Goal: Task Accomplishment & Management: Manage account settings

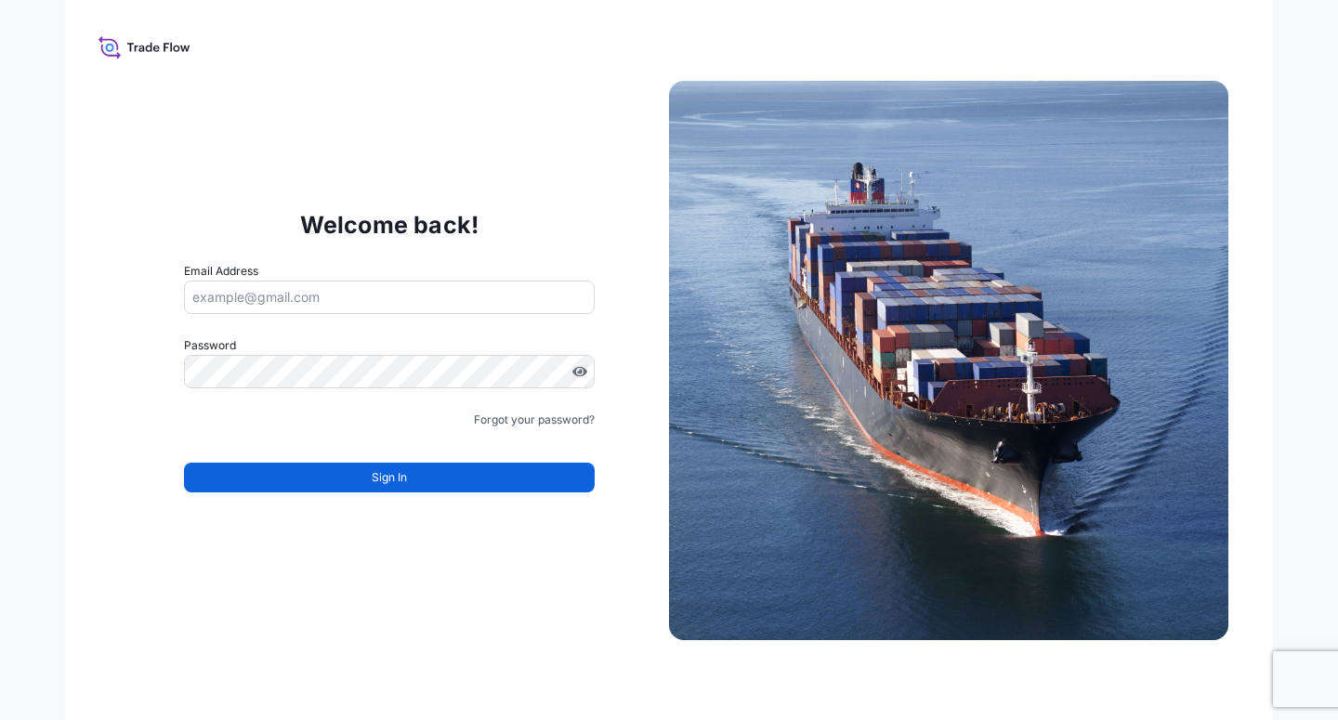
drag, startPoint x: 120, startPoint y: 428, endPoint x: 139, endPoint y: 422, distance: 20.6
click at [137, 424] on div "Welcome back! Email Address Password Must include: Upper & lower case letters S…" at bounding box center [389, 360] width 559 height 383
click at [242, 301] on input "Email Address" at bounding box center [389, 297] width 411 height 33
paste input "[EMAIL_ADDRESS][DOMAIN_NAME]"
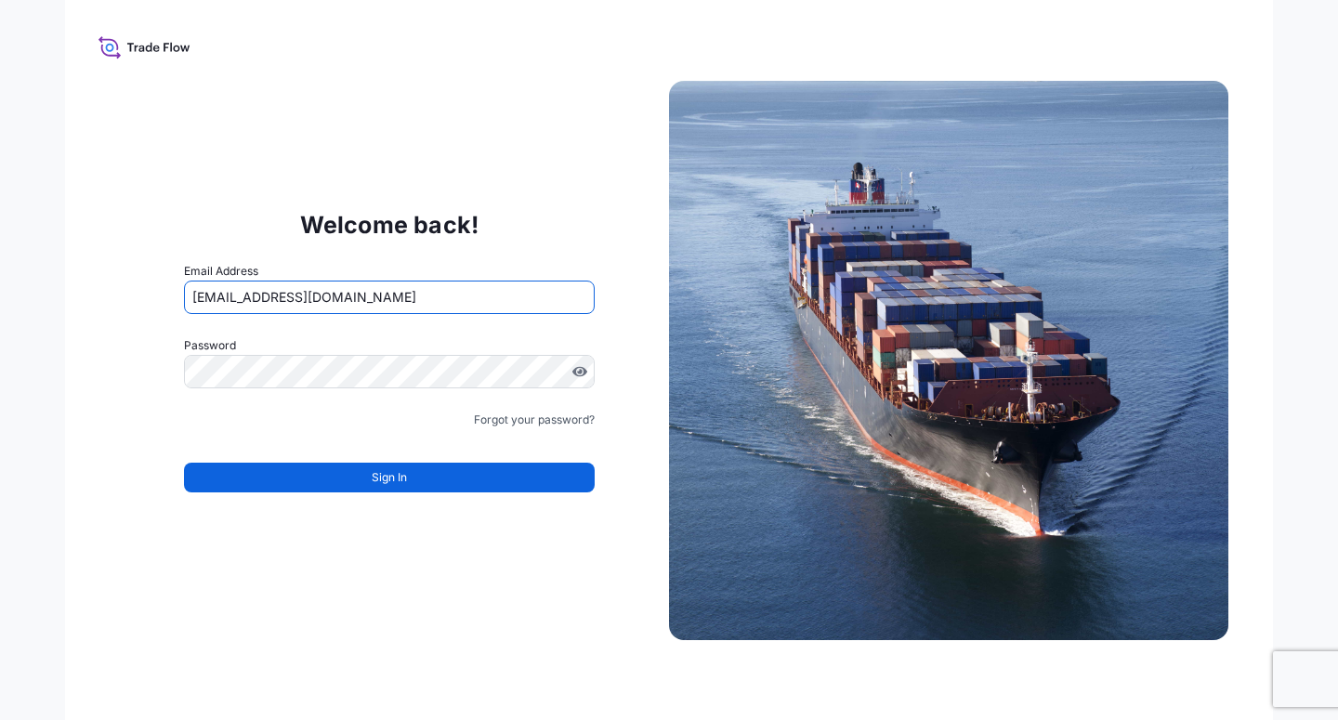
type input "[EMAIL_ADDRESS][DOMAIN_NAME]"
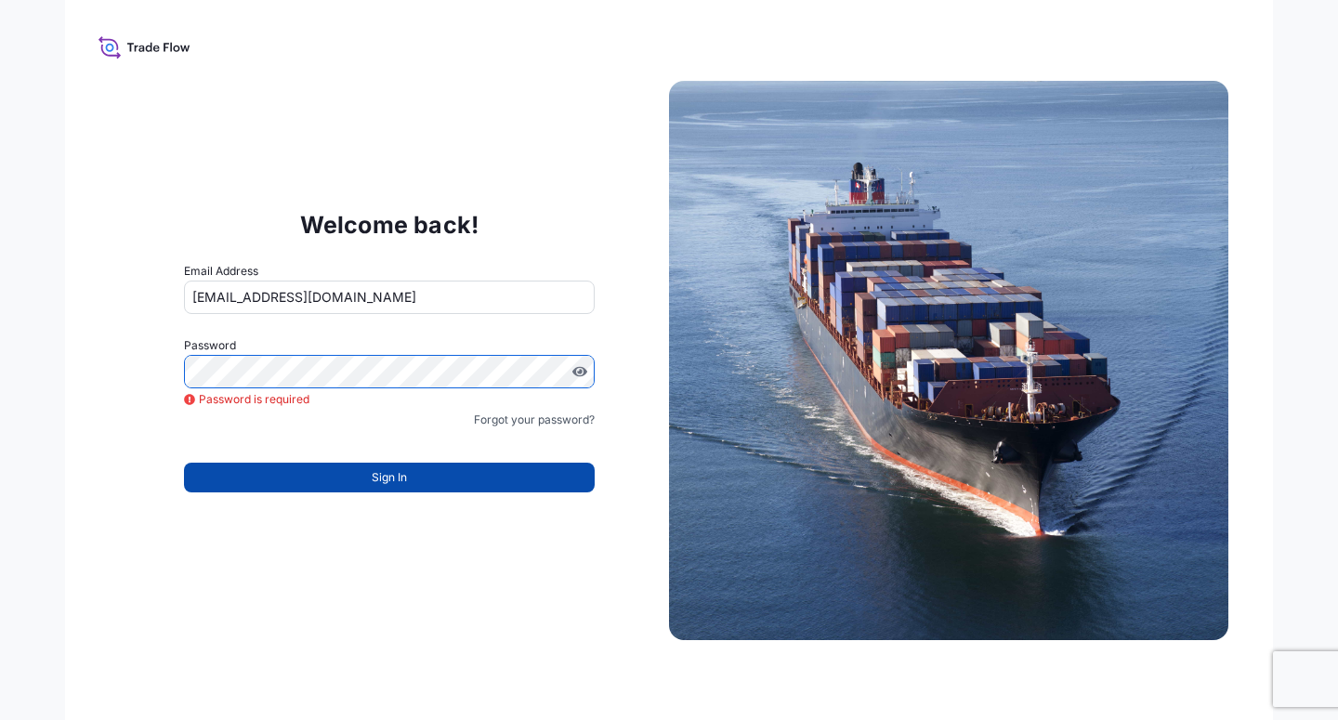
click at [342, 476] on button "Sign In" at bounding box center [389, 478] width 411 height 30
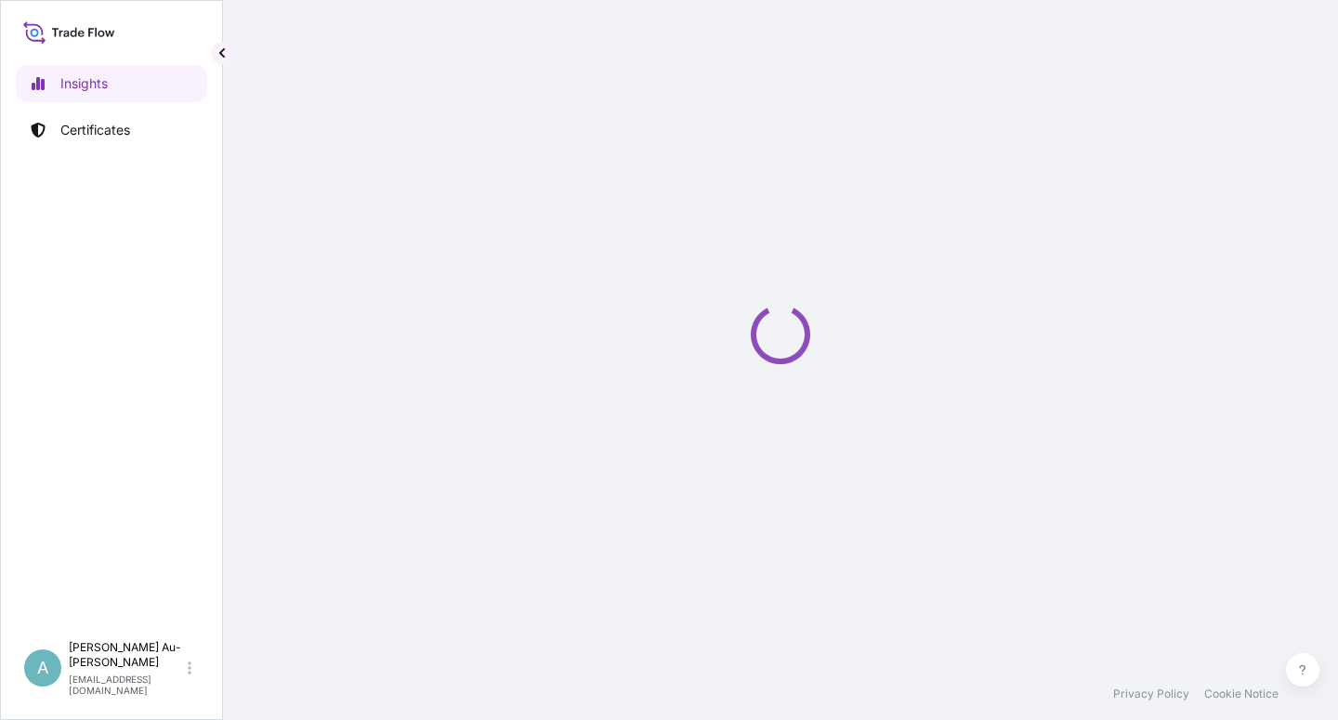
select select "2025"
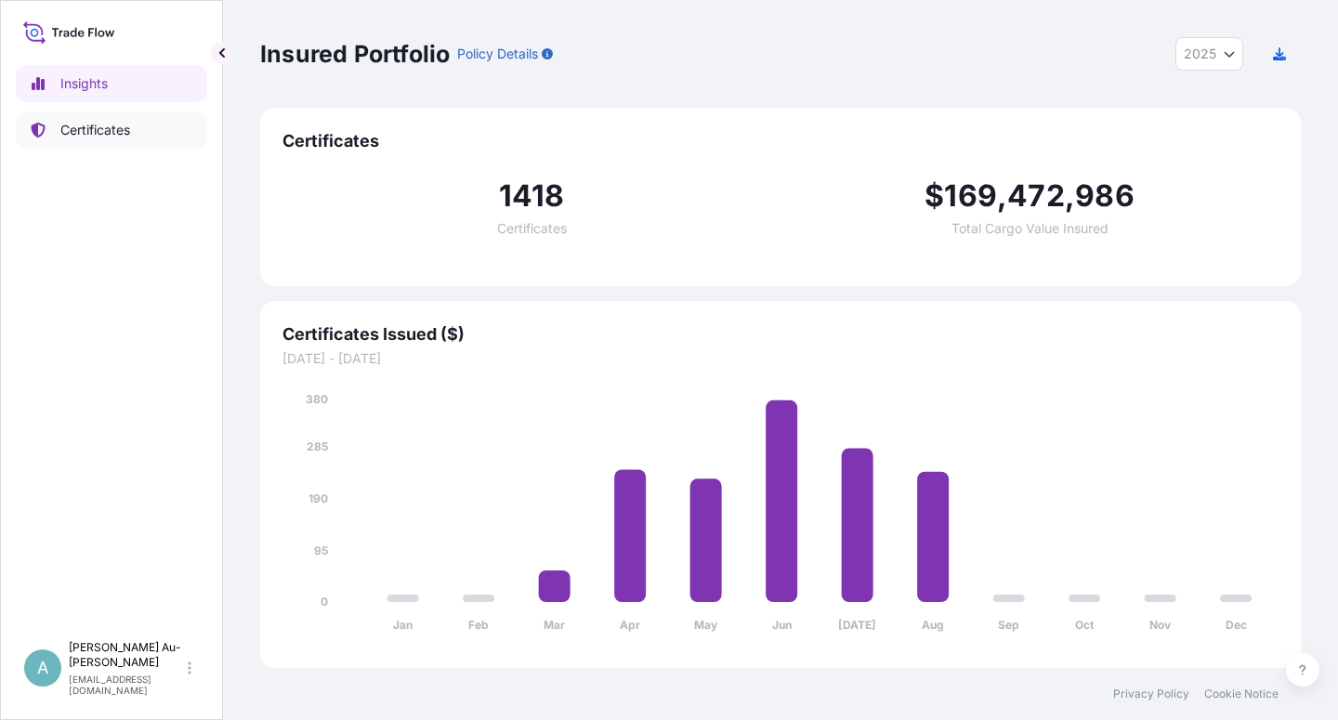
click at [80, 124] on p "Certificates" at bounding box center [95, 130] width 70 height 19
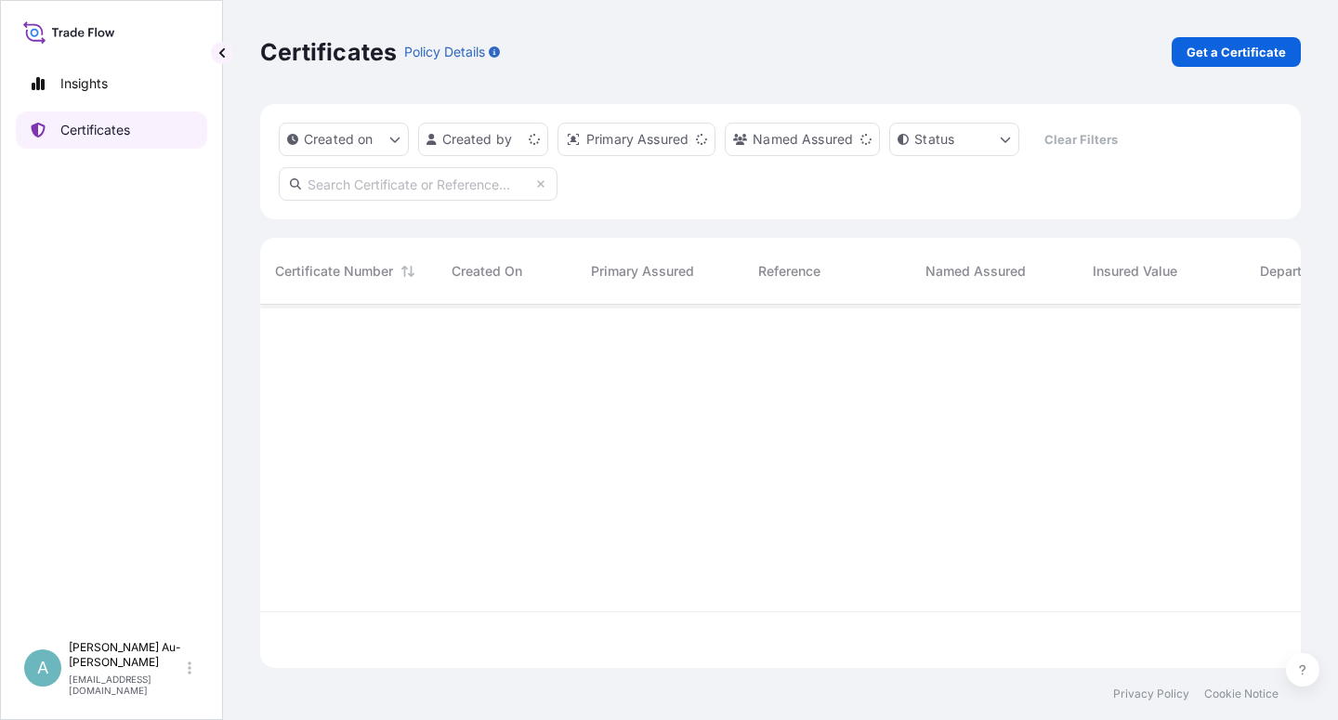
scroll to position [358, 1025]
click at [374, 192] on input "text" at bounding box center [418, 183] width 279 height 33
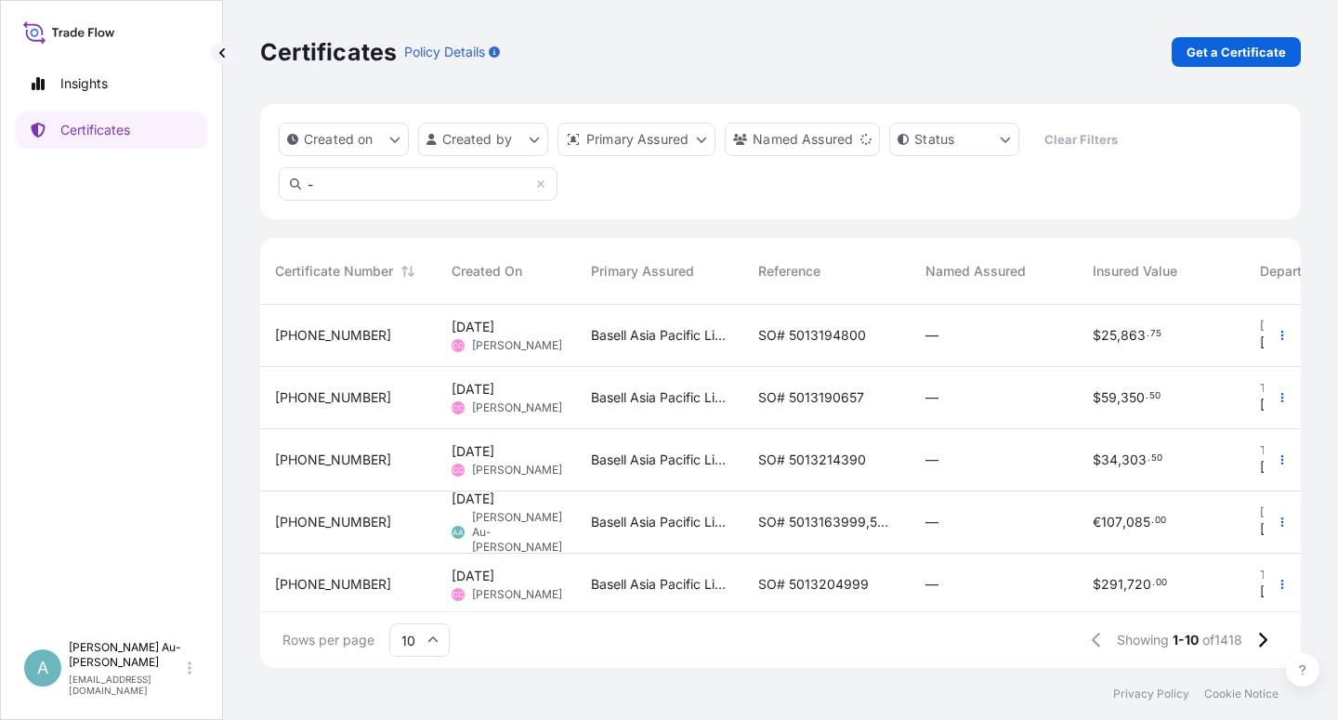
type input "-"
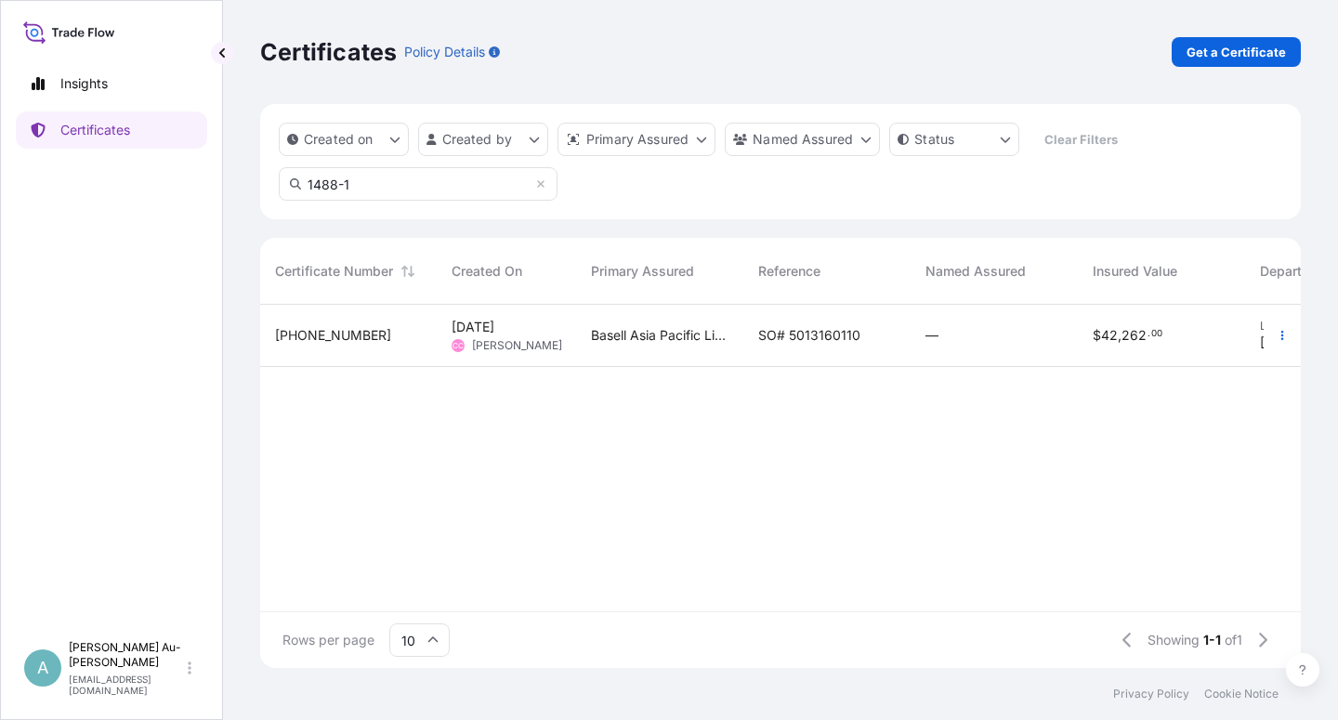
type input "1488-1"
click at [801, 338] on span "SO# 5013160110" at bounding box center [809, 335] width 102 height 19
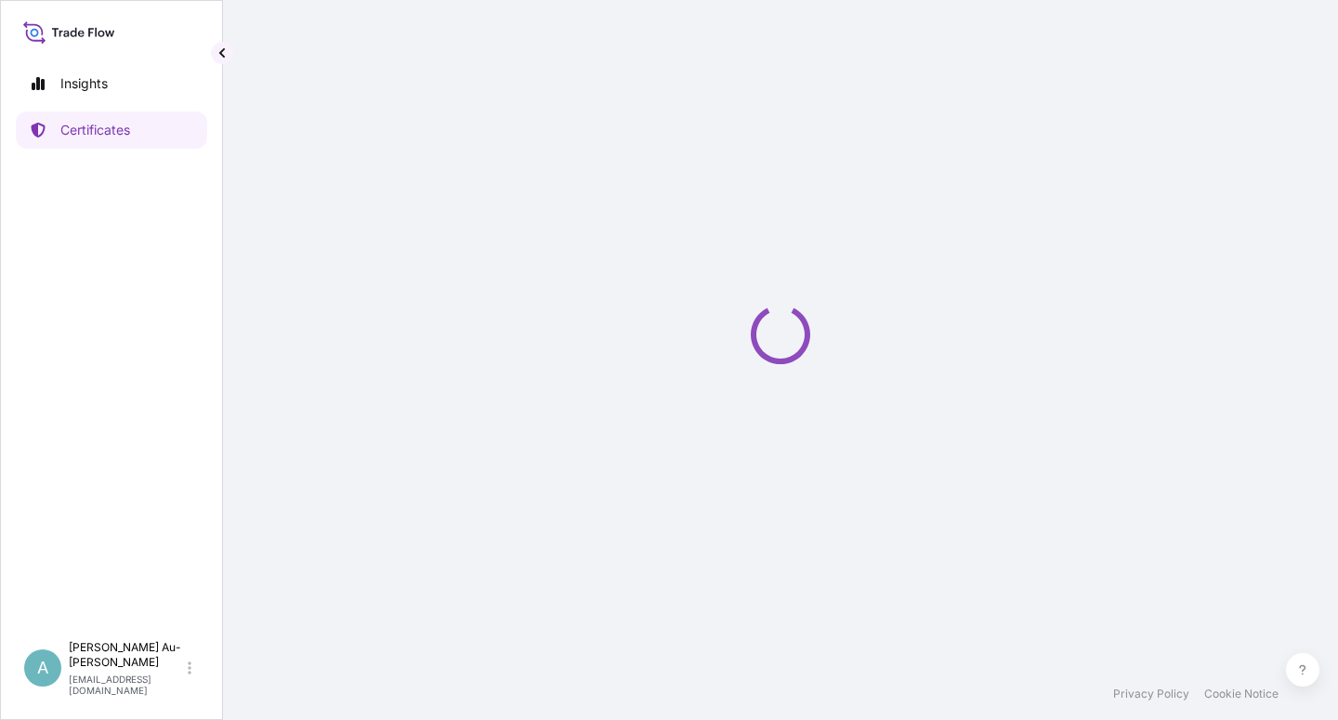
click at [801, 338] on icon "Loading" at bounding box center [780, 334] width 59 height 59
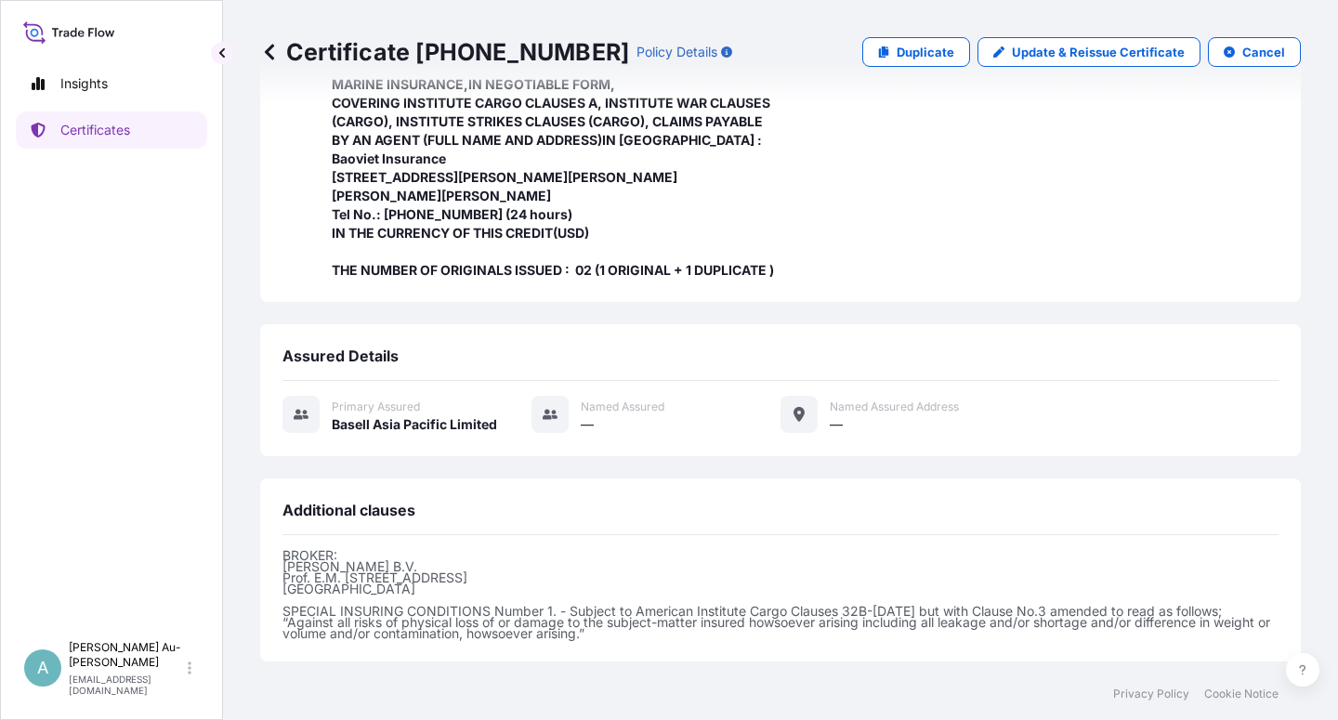
scroll to position [663, 0]
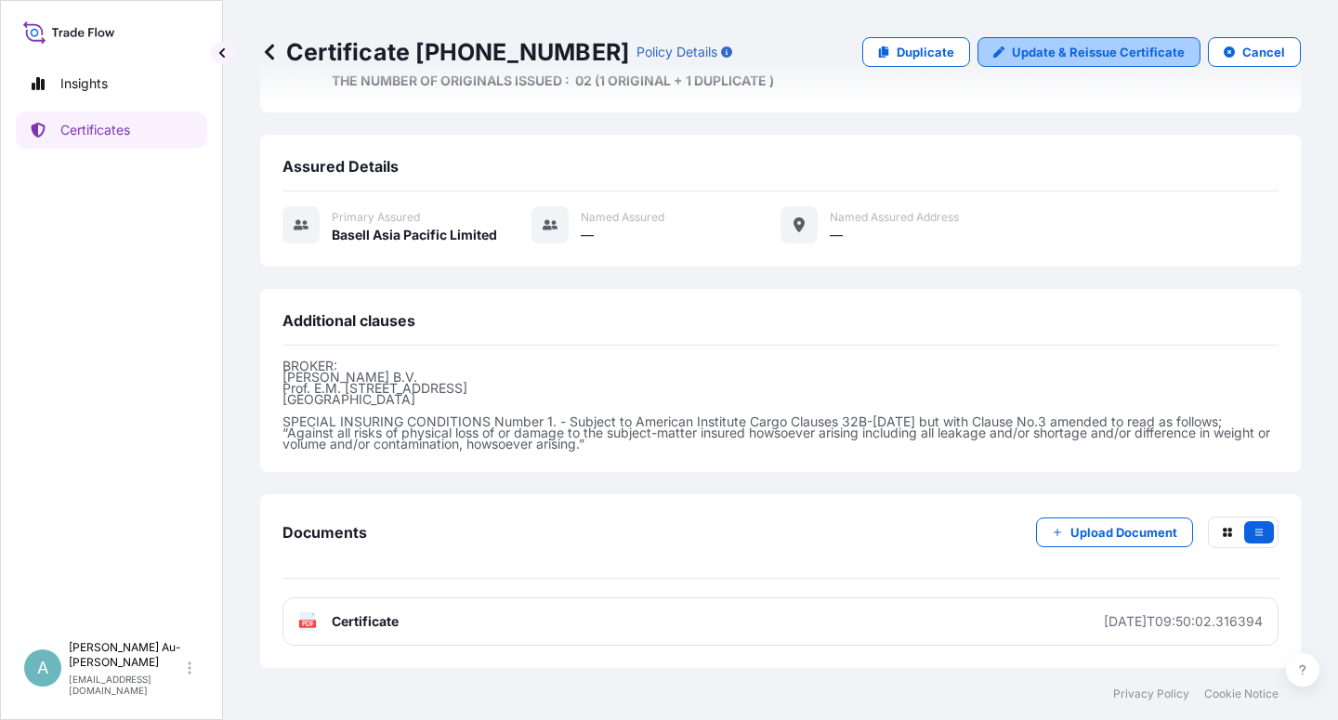
click at [1075, 50] on p "Update & Reissue Certificate" at bounding box center [1098, 52] width 173 height 19
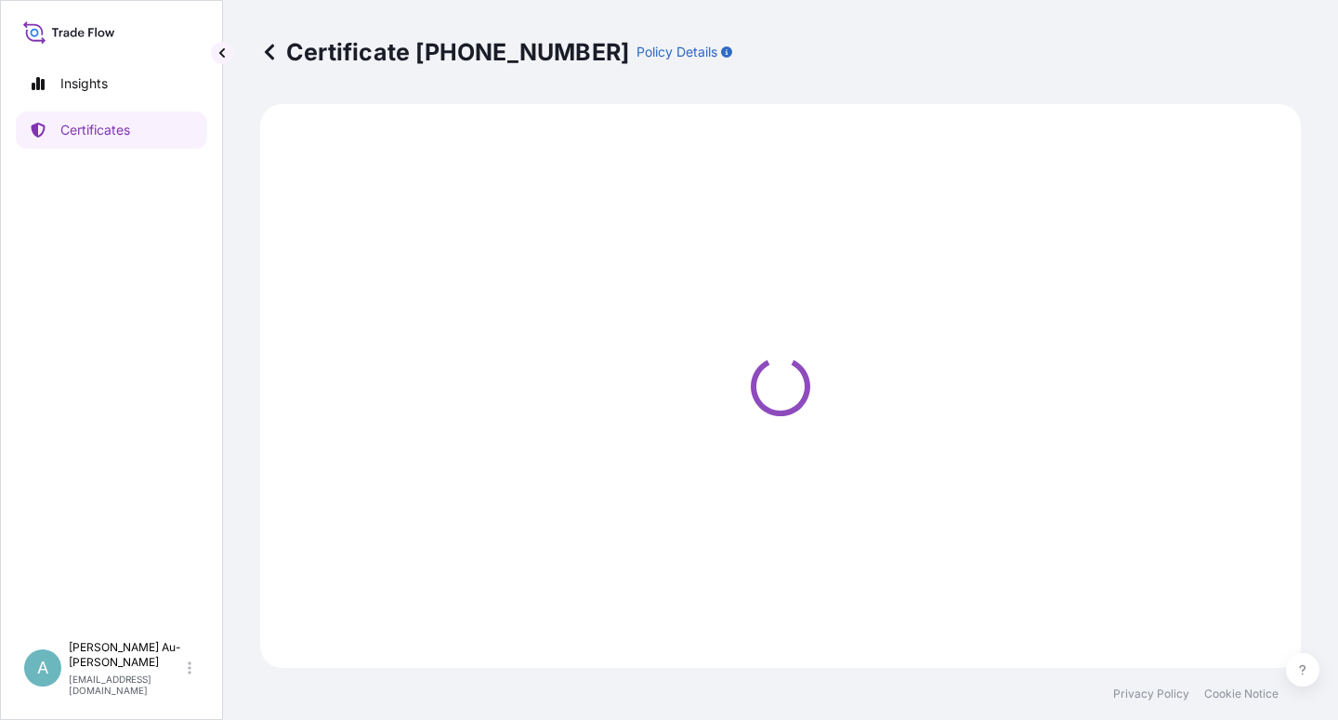
select select "Sea"
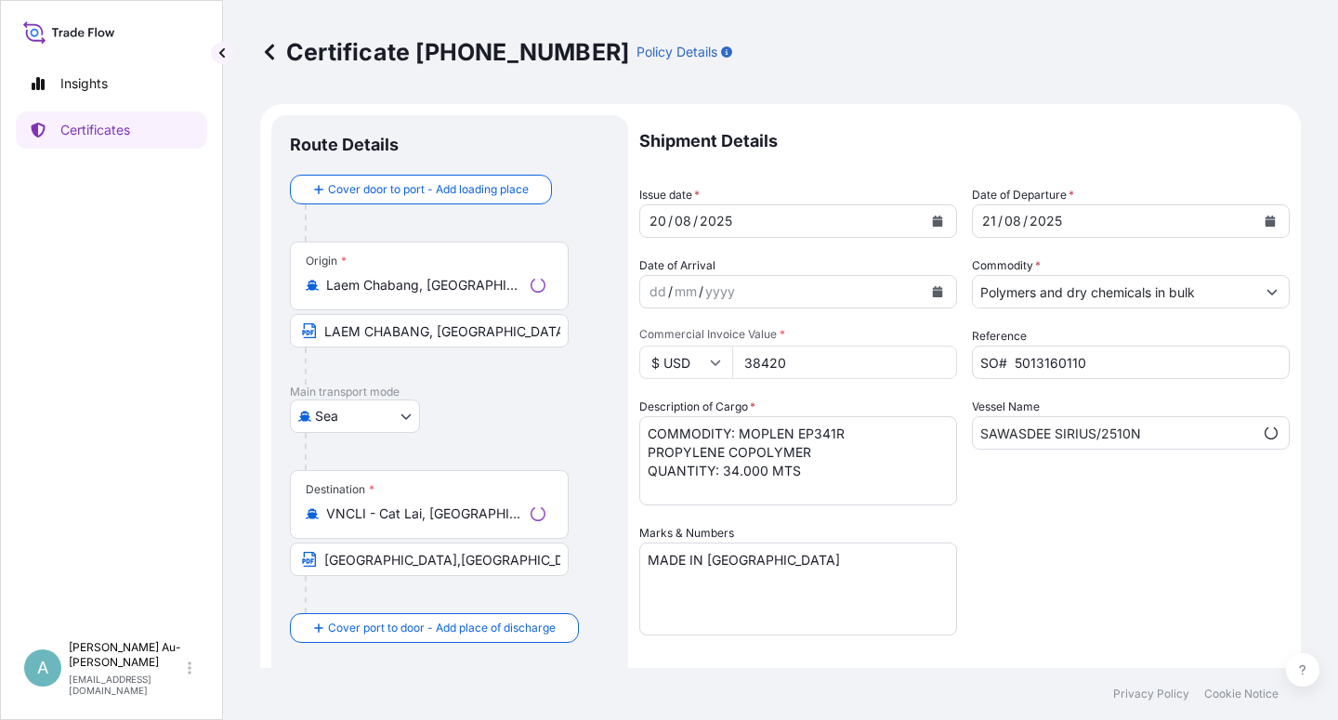
select select "32034"
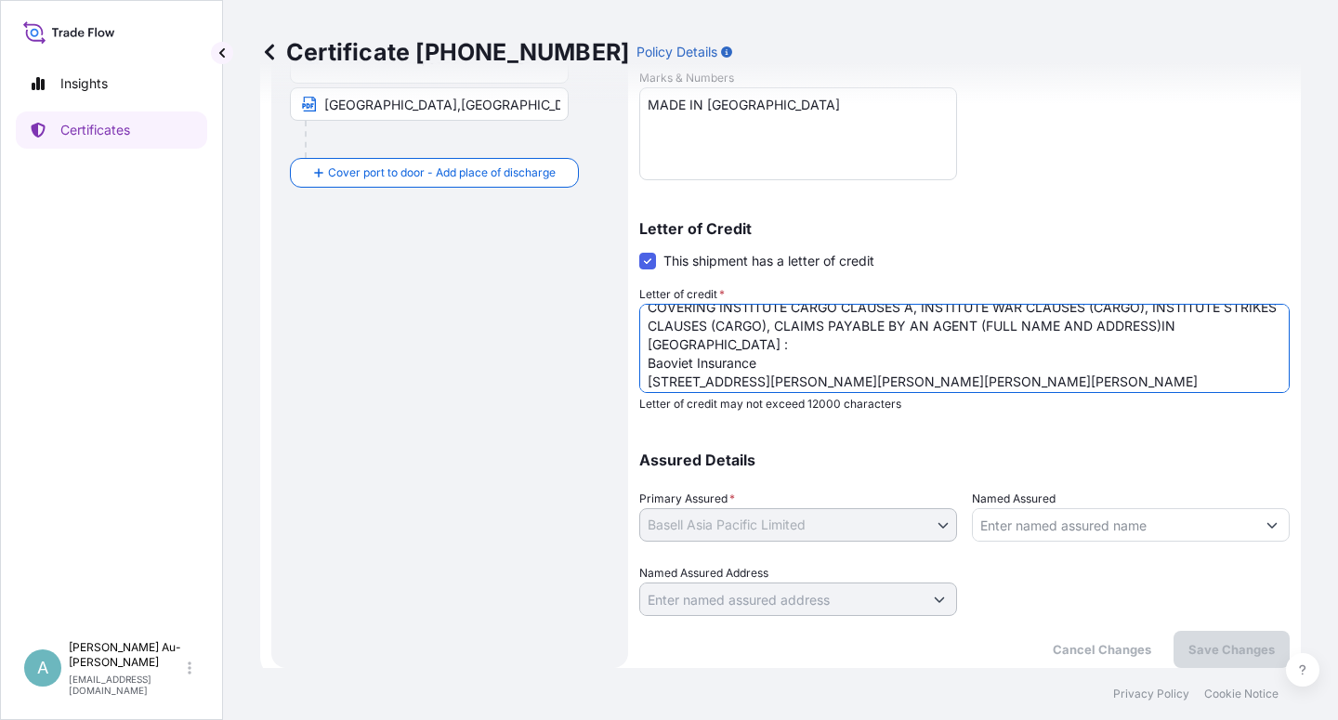
scroll to position [95, 0]
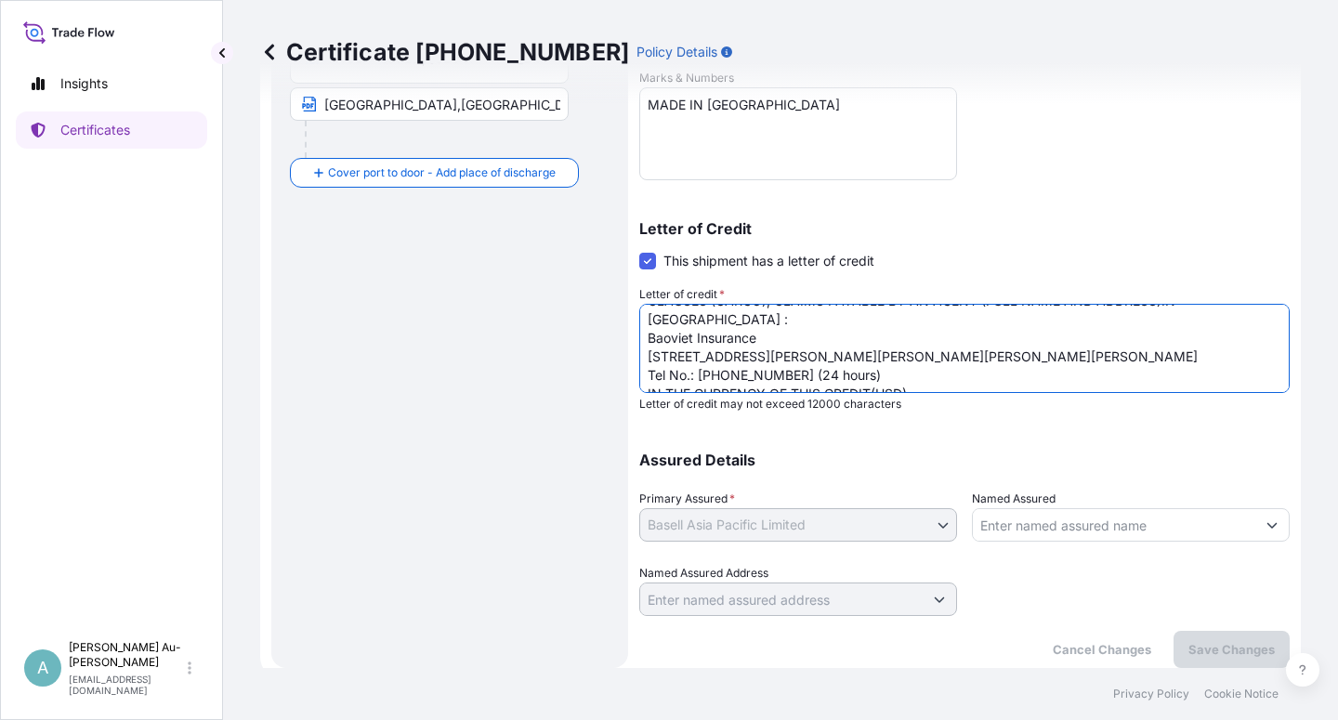
drag, startPoint x: 646, startPoint y: 376, endPoint x: 865, endPoint y: 372, distance: 219.3
click at [865, 372] on textarea "LC NO.: DC VNM504309 MARINE INSURANCE,IN NEGOTIABLE FORM, COVERING INSTITUTE CA…" at bounding box center [964, 348] width 650 height 89
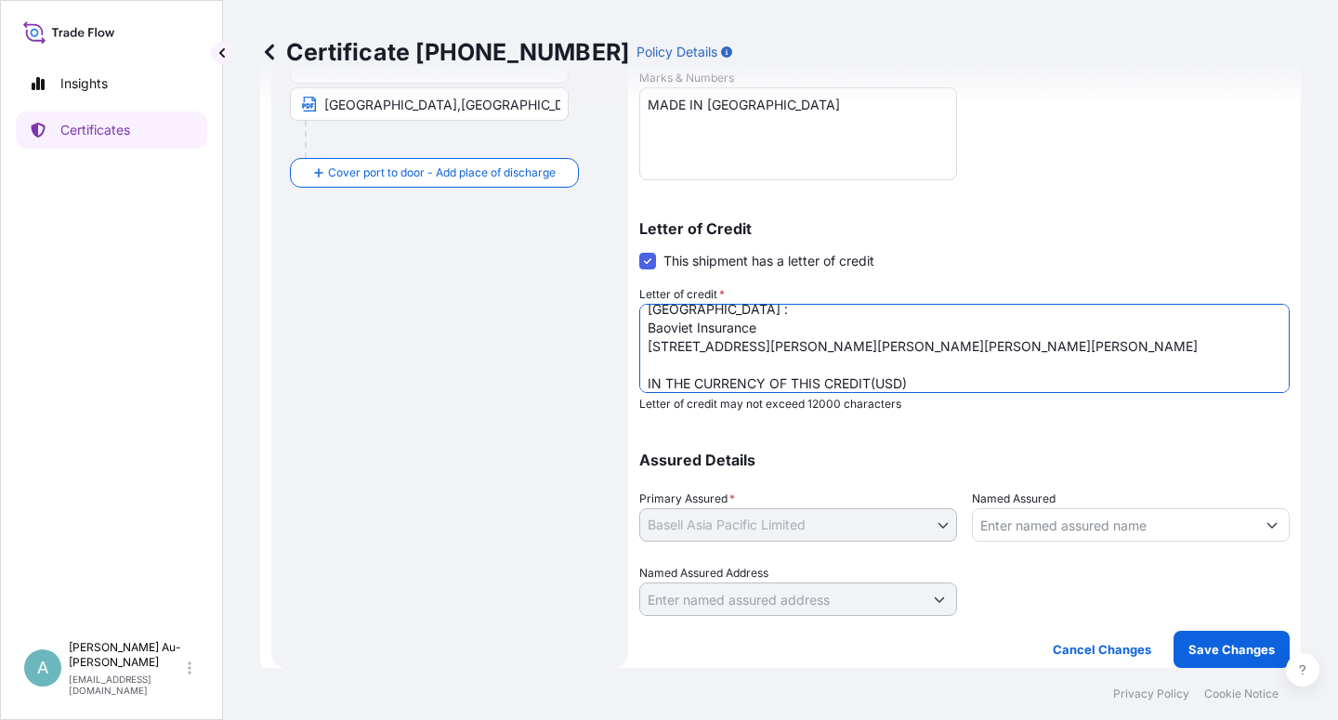
scroll to position [151, 0]
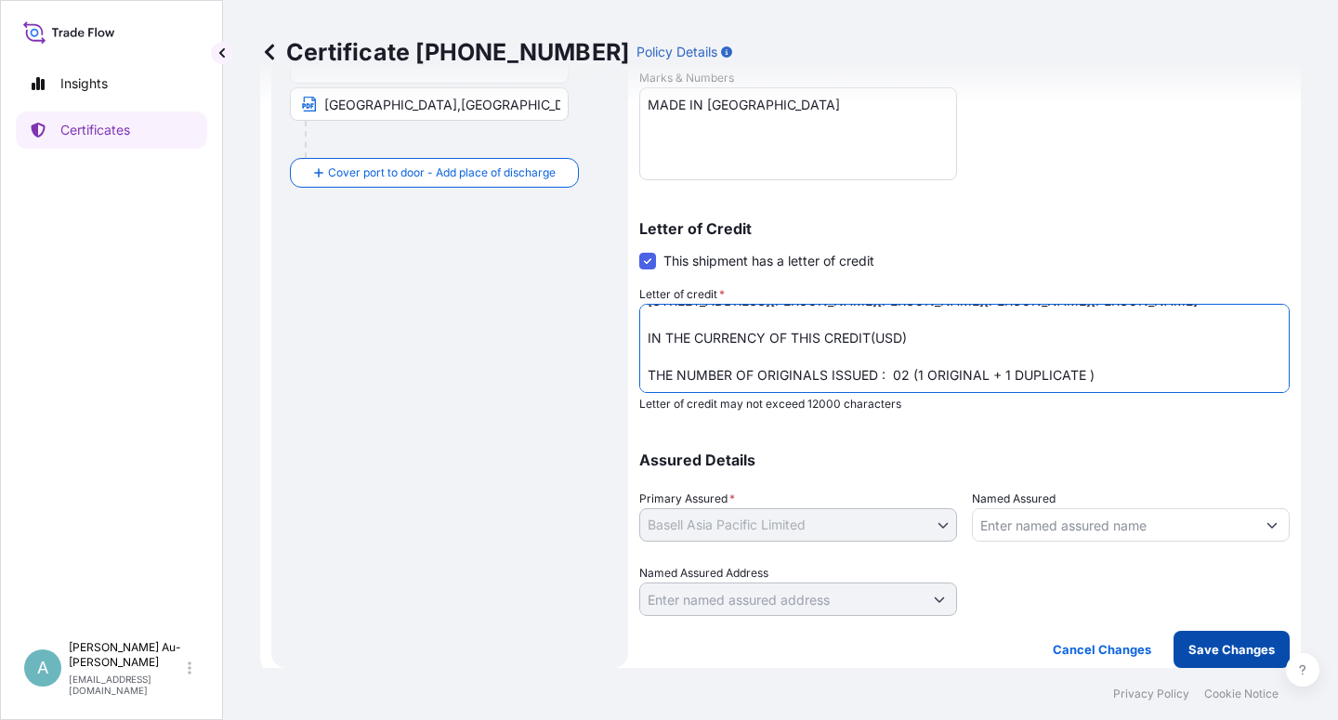
type textarea "LC NO.: DC VNM504309 MARINE INSURANCE,IN NEGOTIABLE FORM, COVERING INSTITUTE CA…"
click at [1217, 648] on p "Save Changes" at bounding box center [1231, 649] width 86 height 19
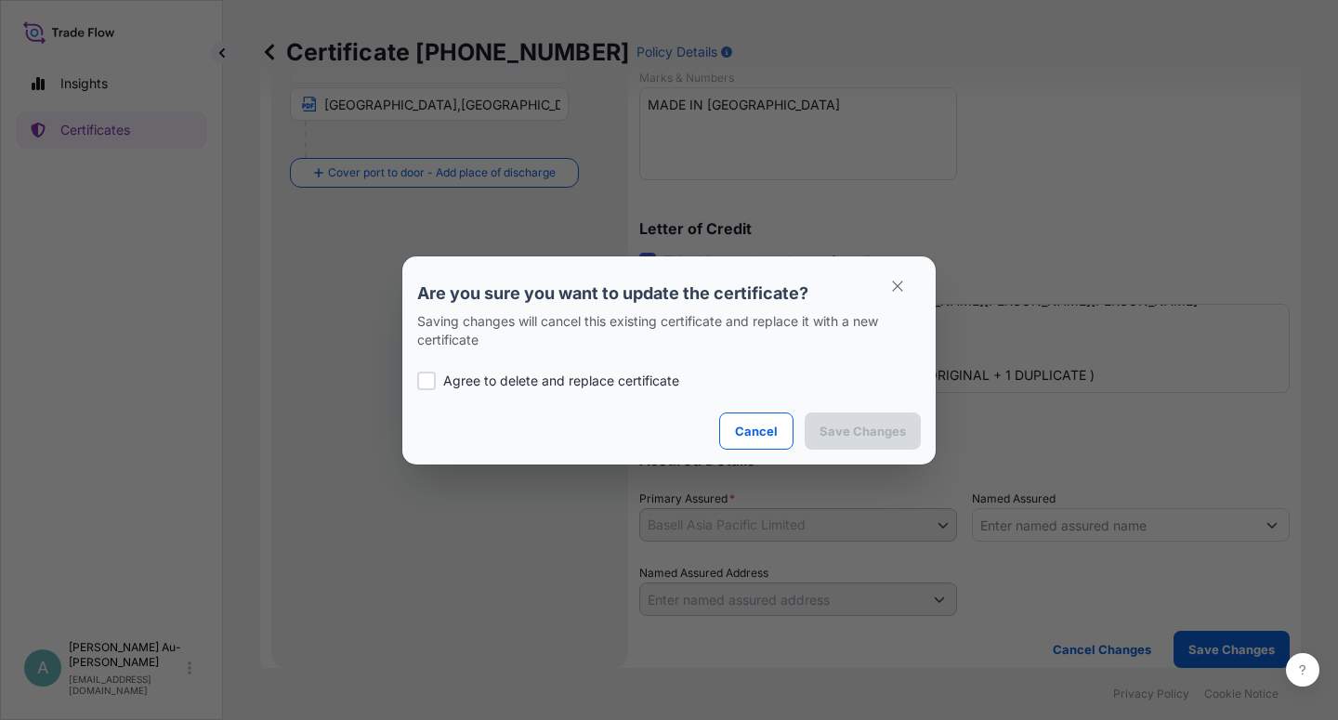
click at [422, 379] on div at bounding box center [426, 381] width 19 height 19
checkbox input "true"
click at [844, 443] on button "Save Changes" at bounding box center [863, 430] width 116 height 37
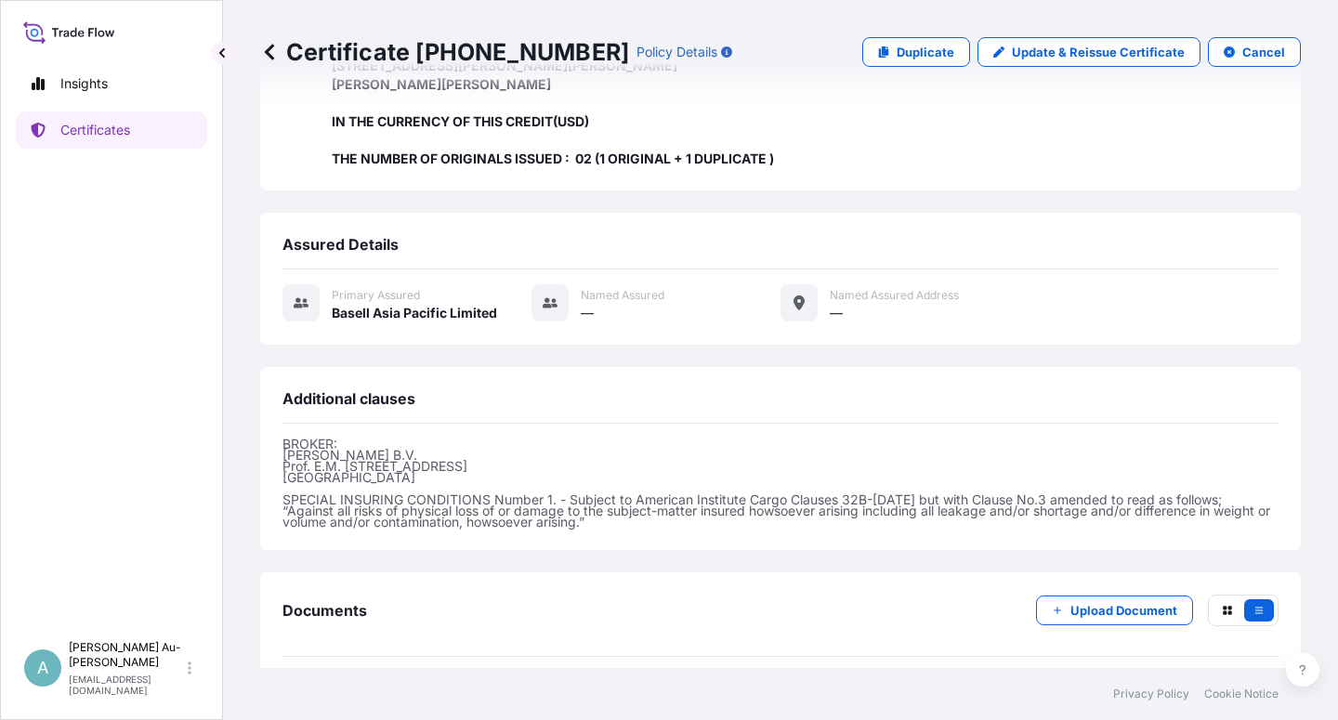
scroll to position [663, 0]
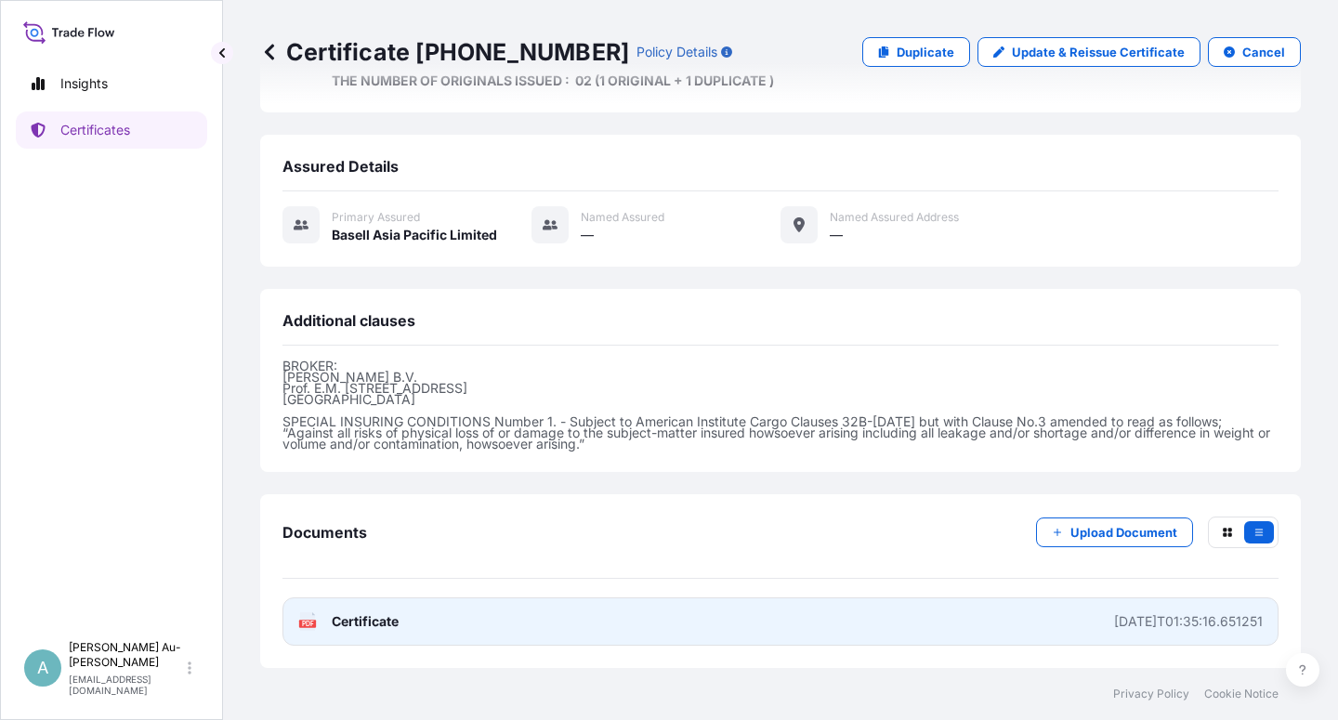
click at [481, 630] on link "PDF Certificate [DATE]T01:35:16.651251" at bounding box center [780, 621] width 996 height 48
